Goal: Transaction & Acquisition: Subscribe to service/newsletter

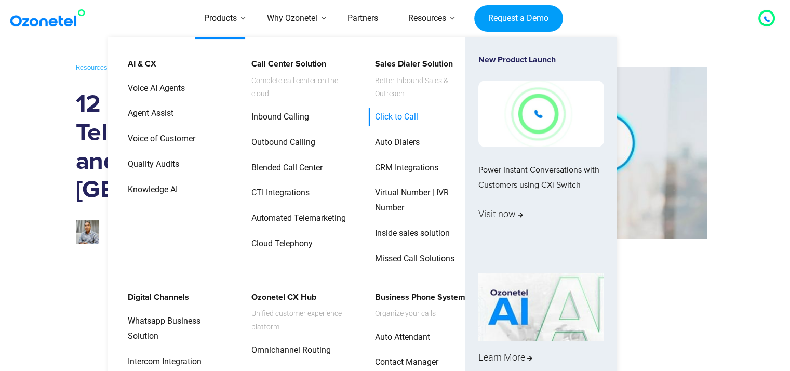
click at [413, 108] on link "Click to Call" at bounding box center [393, 117] width 51 height 18
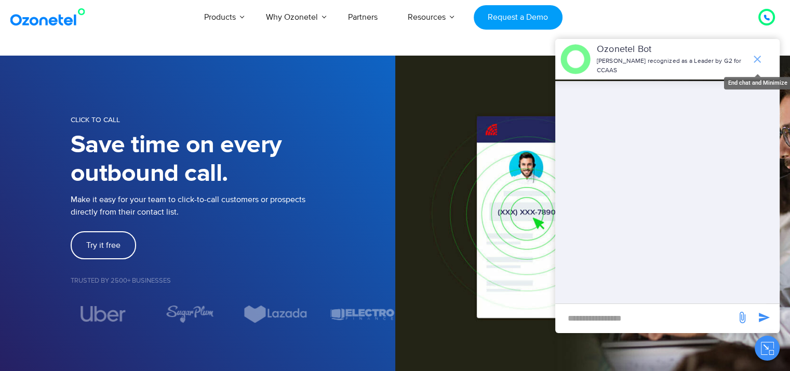
click at [756, 56] on icon "end chat or minimize" at bounding box center [756, 59] width 7 height 7
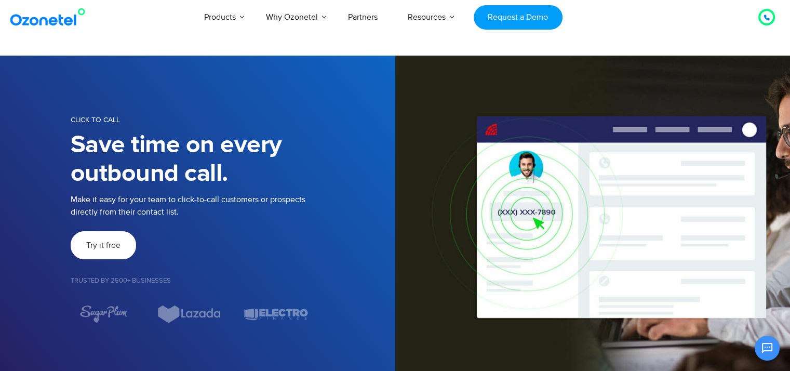
click at [102, 241] on span "Try it free" at bounding box center [103, 245] width 34 height 8
